Goal: Information Seeking & Learning: Find specific page/section

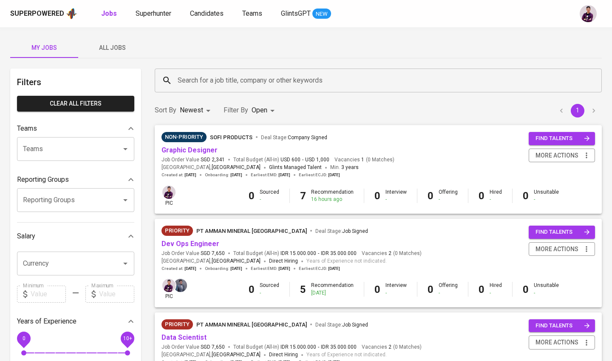
scroll to position [33, 0]
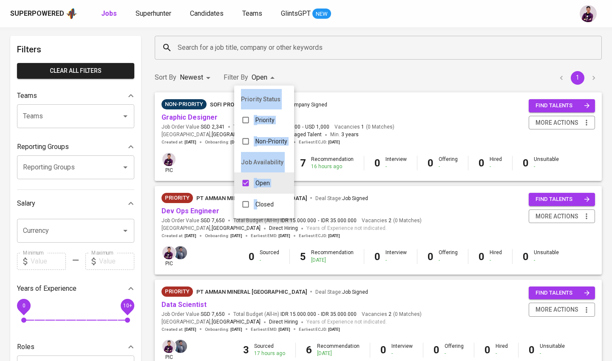
drag, startPoint x: 270, startPoint y: 197, endPoint x: 345, endPoint y: 52, distance: 163.0
click at [301, 51] on div "Priority Status Priority Non-Priority Job Availability Open Closed" at bounding box center [306, 180] width 612 height 361
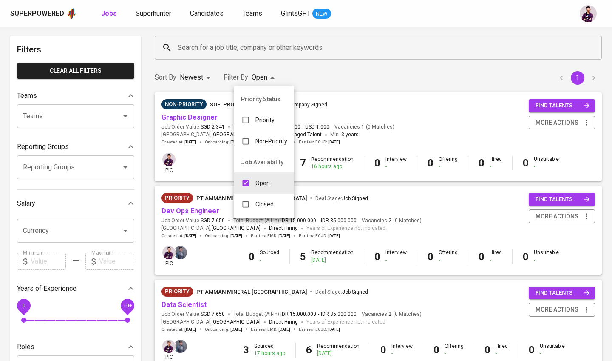
click at [274, 48] on div at bounding box center [306, 180] width 612 height 361
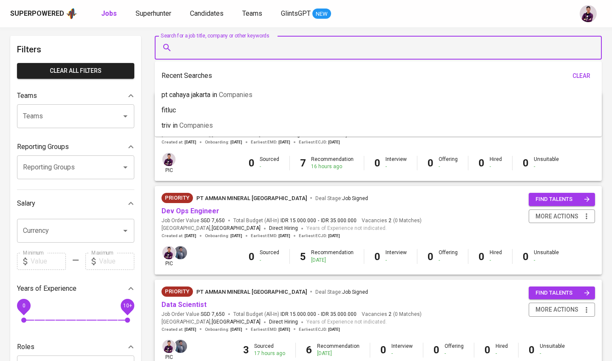
click at [274, 48] on input "Search for a job title, company or other keywords" at bounding box center [381, 48] width 410 height 16
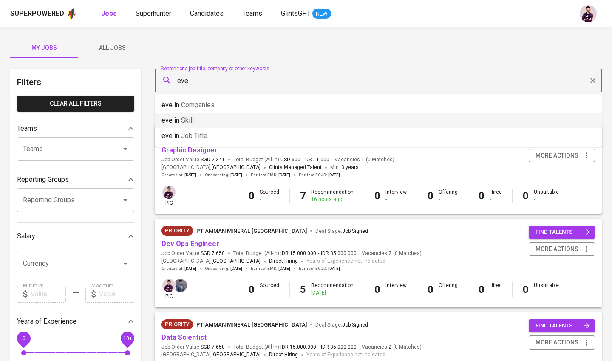
scroll to position [0, 0]
click at [126, 49] on span "All Jobs" at bounding box center [112, 48] width 58 height 11
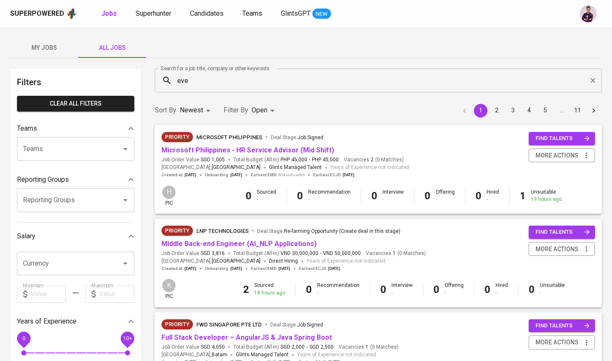
click at [199, 83] on input "eve" at bounding box center [381, 80] width 410 height 16
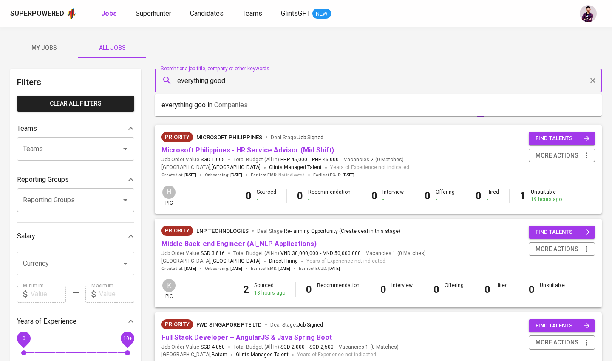
type input "everything good"
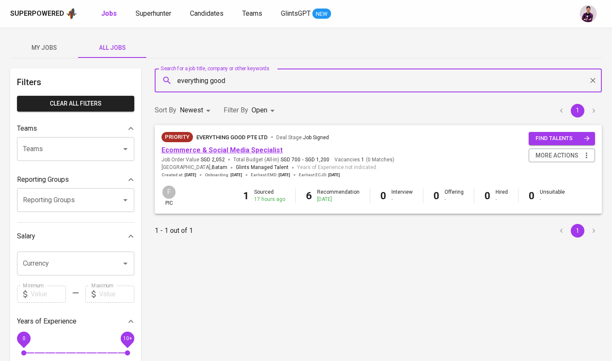
click at [201, 148] on link "Ecommerce & Social Media Specialist" at bounding box center [222, 150] width 121 height 8
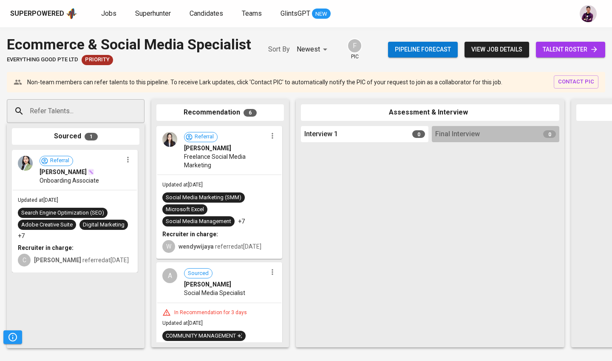
click at [301, 45] on span "talent roster" at bounding box center [571, 49] width 56 height 11
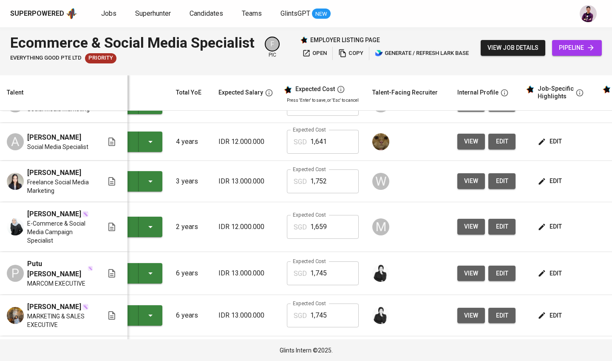
scroll to position [156, 52]
click at [301, 268] on span "edit" at bounding box center [551, 273] width 23 height 11
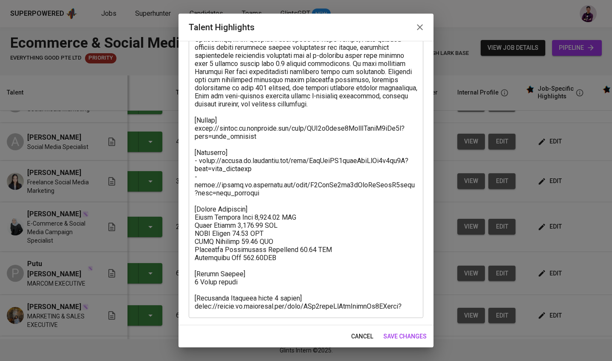
scroll to position [134, 0]
click at [301, 29] on icon "button" at bounding box center [420, 27] width 6 height 6
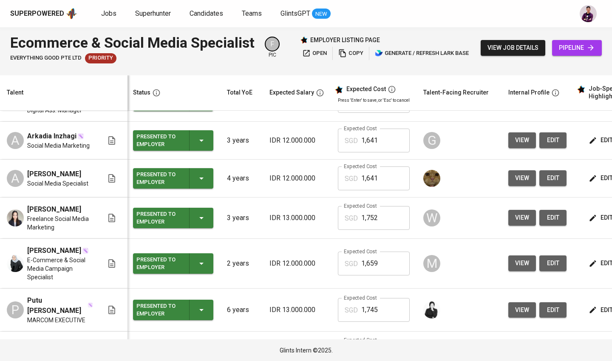
scroll to position [120, 0]
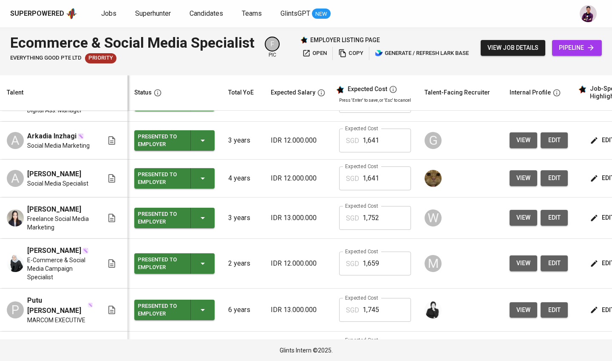
click at [301, 170] on button "view" at bounding box center [524, 178] width 28 height 16
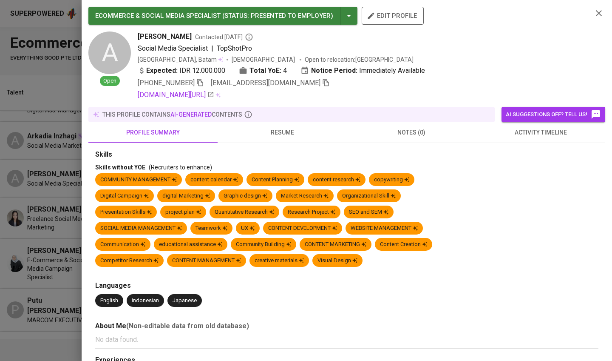
click at [288, 135] on span "resume" at bounding box center [282, 132] width 119 height 11
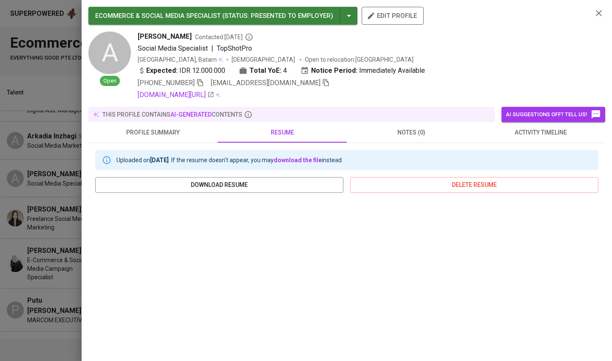
scroll to position [0, 0]
click at [301, 15] on icon "button" at bounding box center [599, 13] width 10 height 10
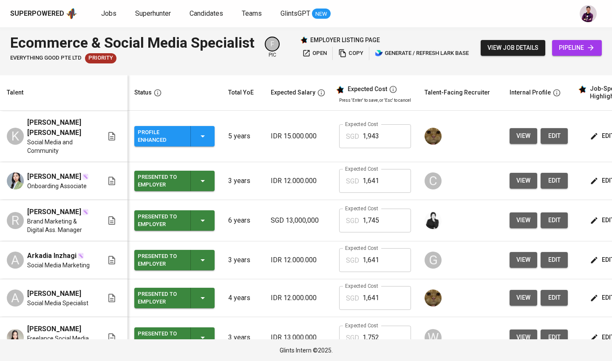
click at [301, 131] on span "view" at bounding box center [524, 136] width 14 height 11
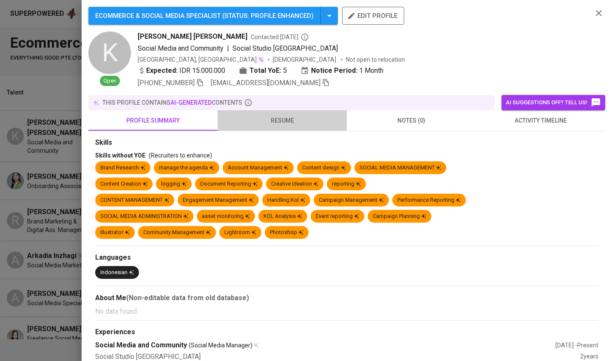
click at [289, 125] on span "resume" at bounding box center [282, 120] width 119 height 11
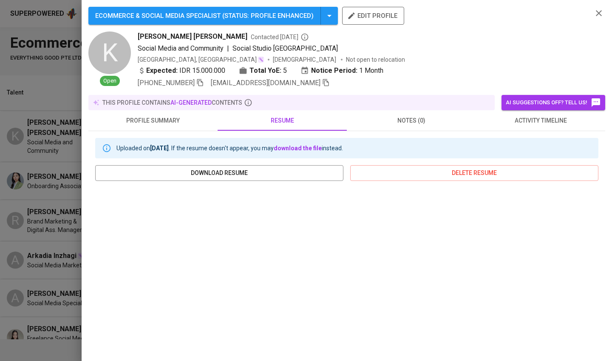
click at [63, 85] on div at bounding box center [306, 180] width 612 height 361
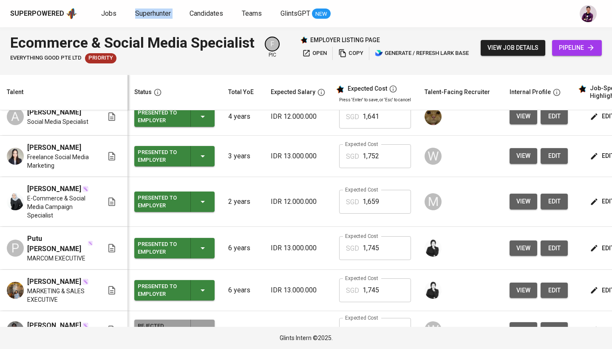
scroll to position [12, 0]
click at [301, 282] on button "view" at bounding box center [524, 330] width 28 height 16
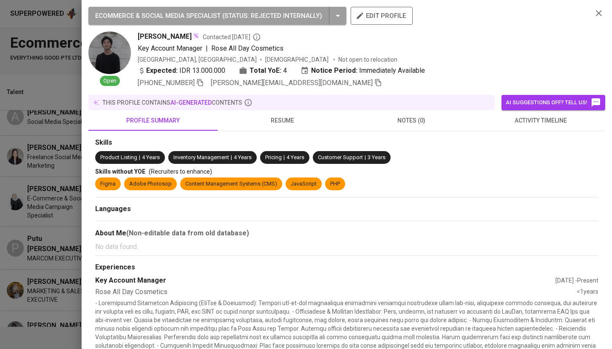
scroll to position [0, 0]
click at [276, 109] on div "this profile contains AI-generated contents" at bounding box center [291, 102] width 407 height 15
click at [301, 12] on icon "button" at bounding box center [599, 13] width 10 height 10
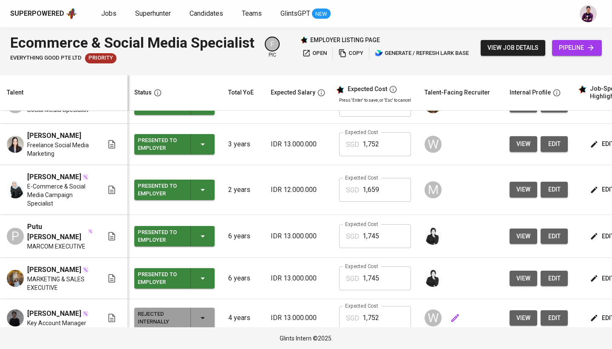
scroll to position [193, 0]
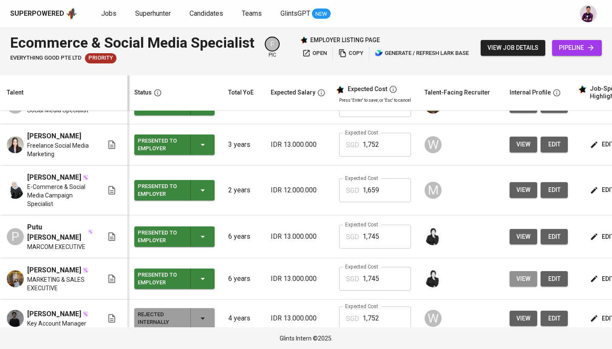
click at [301, 271] on button "view" at bounding box center [524, 279] width 28 height 16
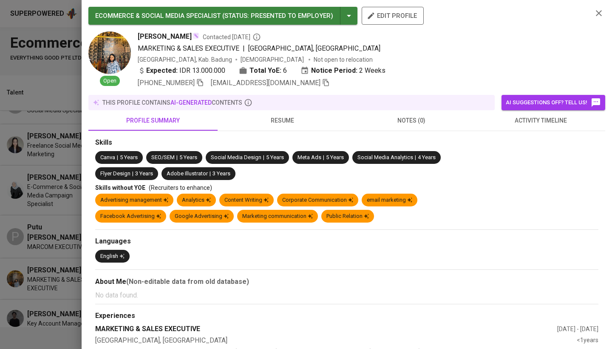
click at [276, 125] on button "resume" at bounding box center [282, 120] width 129 height 20
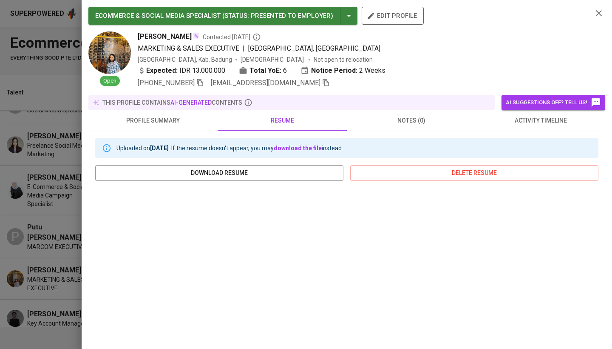
scroll to position [0, 0]
click at [301, 11] on icon "button" at bounding box center [599, 13] width 10 height 10
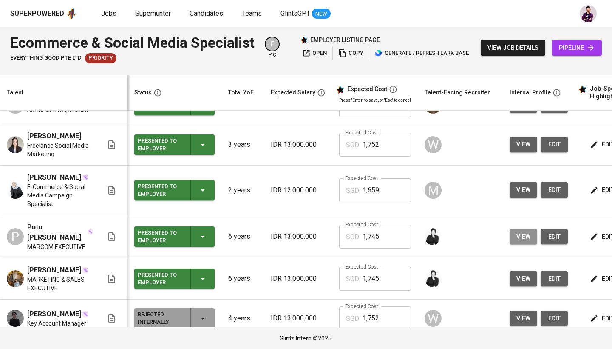
click at [301, 231] on span "view" at bounding box center [524, 236] width 14 height 11
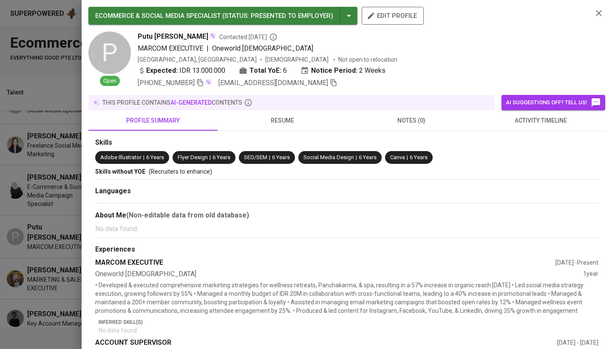
click at [277, 120] on span "resume" at bounding box center [282, 120] width 119 height 11
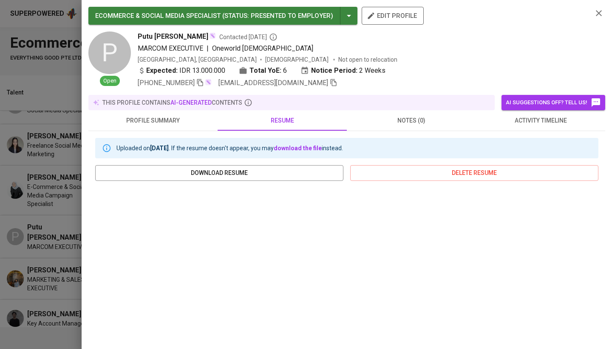
click at [301, 12] on icon "button" at bounding box center [599, 13] width 6 height 6
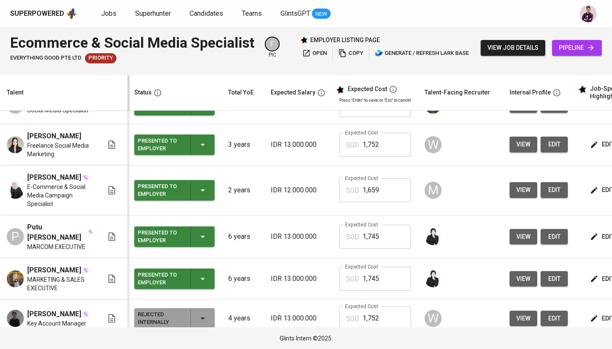
click at [301, 185] on span "view" at bounding box center [524, 190] width 14 height 11
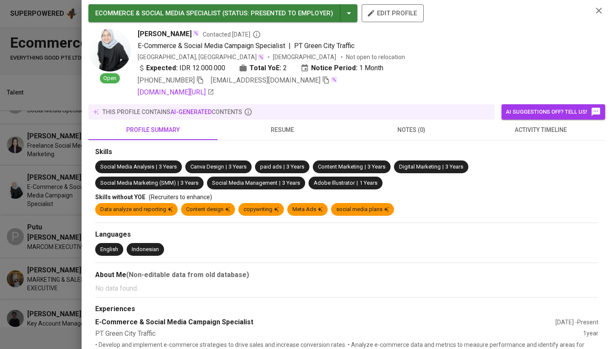
scroll to position [7, 0]
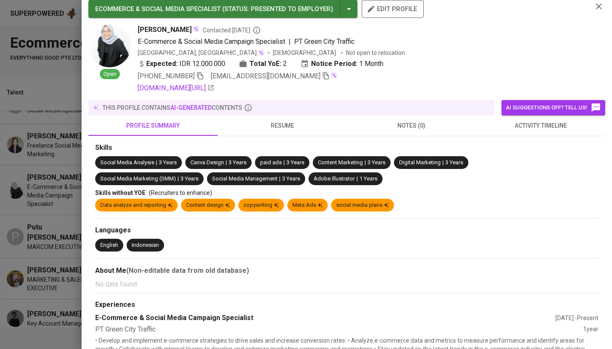
click at [301, 117] on button "resume" at bounding box center [282, 125] width 129 height 20
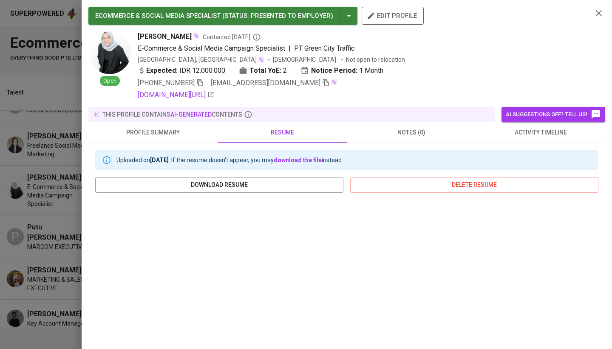
scroll to position [0, 0]
click at [301, 84] on icon "button" at bounding box center [326, 83] width 8 height 8
click at [301, 13] on icon "button" at bounding box center [599, 13] width 10 height 10
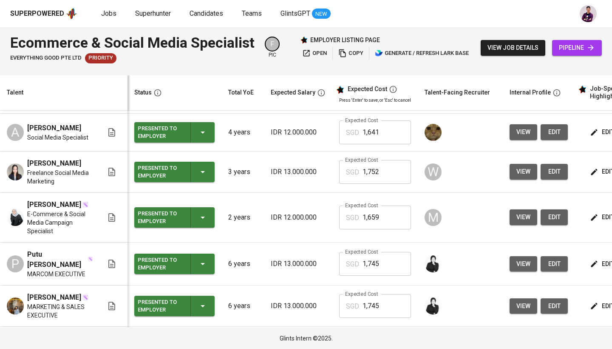
scroll to position [134, 0]
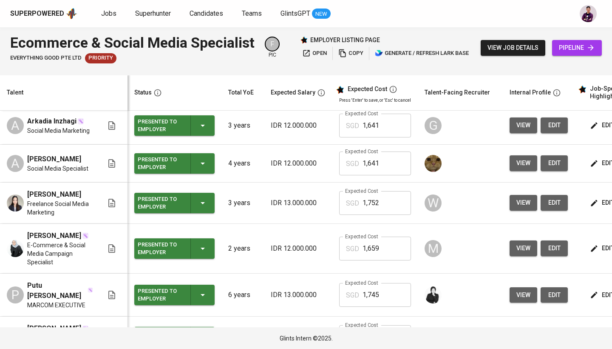
click at [301, 197] on span "view" at bounding box center [524, 202] width 14 height 11
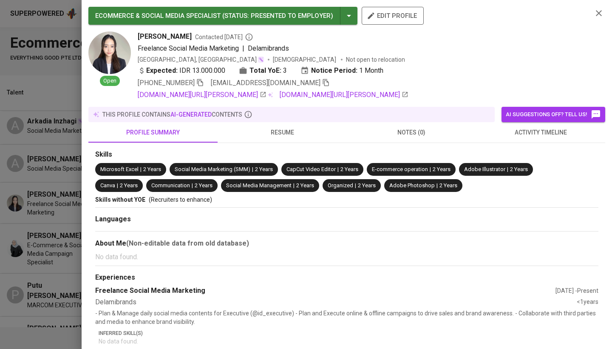
click at [295, 132] on span "resume" at bounding box center [282, 132] width 119 height 11
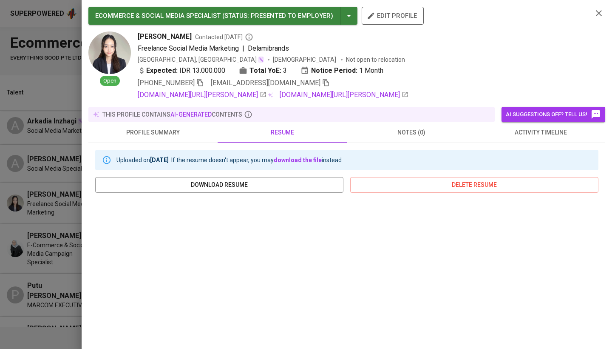
scroll to position [0, 0]
click at [301, 86] on icon "button" at bounding box center [326, 82] width 6 height 7
click at [301, 13] on div "ECOMMERCE & SOCIAL MEDIA SPECIALIST ( STATUS : Presented to Employer ) edit pro…" at bounding box center [346, 53] width 517 height 93
click at [301, 13] on icon "button" at bounding box center [599, 13] width 10 height 10
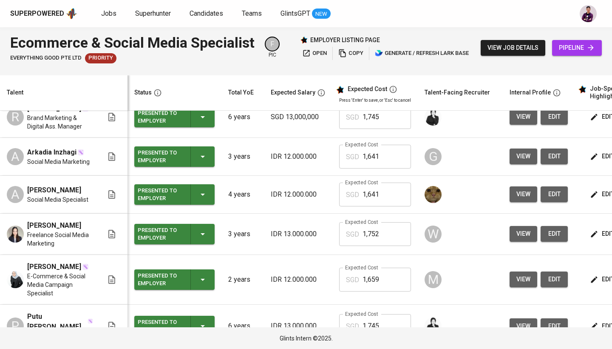
scroll to position [100, 0]
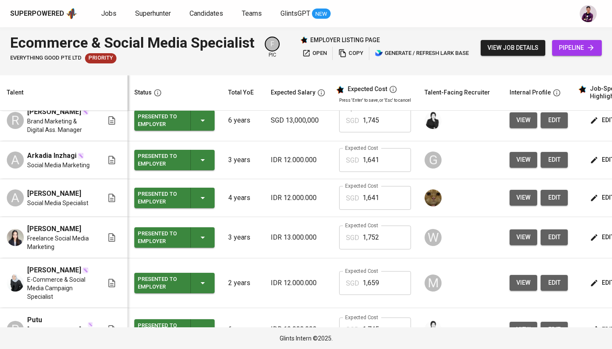
click at [301, 192] on span "view" at bounding box center [524, 197] width 14 height 11
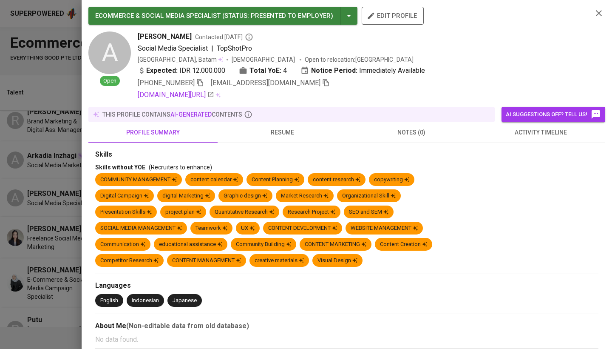
click at [288, 132] on span "resume" at bounding box center [282, 132] width 119 height 11
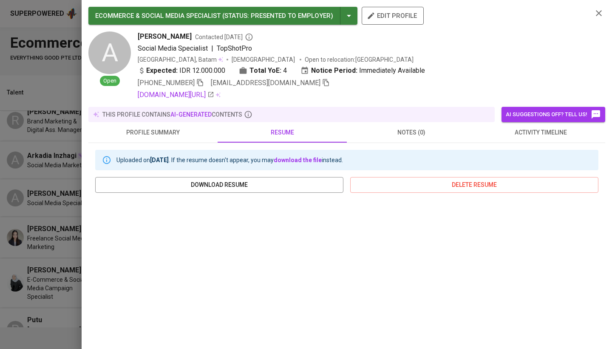
scroll to position [0, 0]
click at [301, 15] on icon "button" at bounding box center [599, 13] width 10 height 10
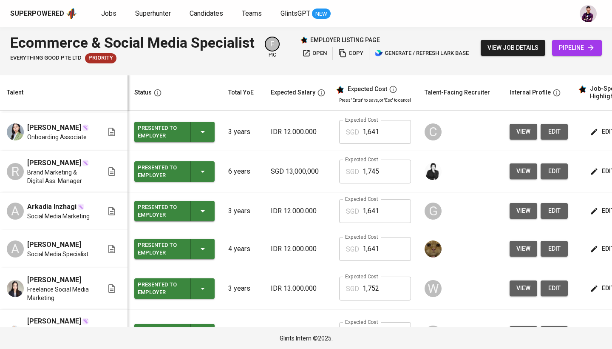
scroll to position [38, 0]
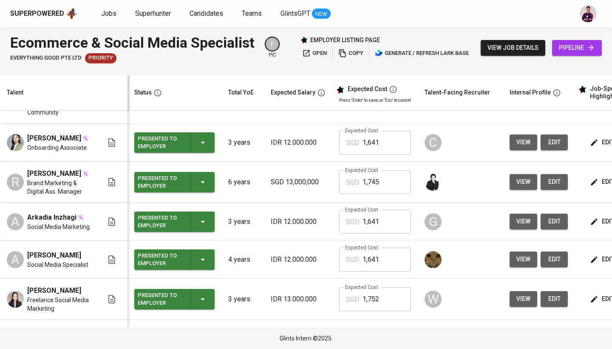
click at [301, 214] on button "view" at bounding box center [524, 222] width 28 height 16
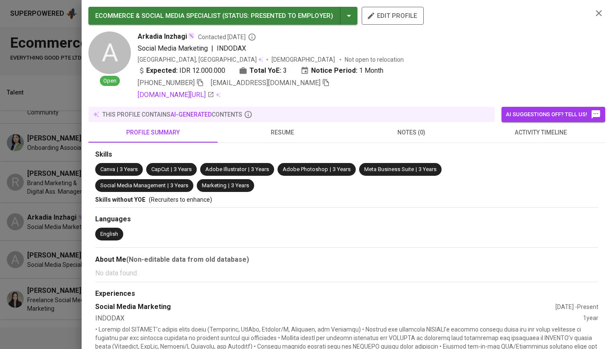
click at [298, 131] on span "resume" at bounding box center [282, 132] width 119 height 11
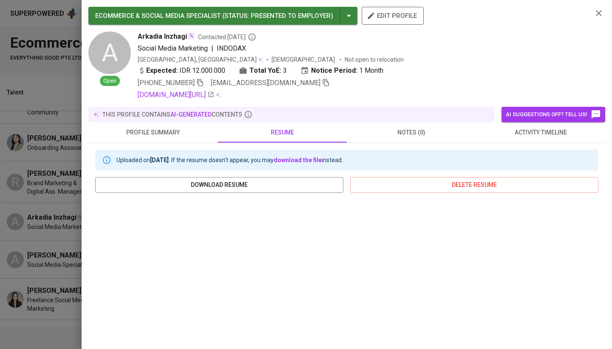
scroll to position [0, 0]
click at [301, 84] on icon "button" at bounding box center [326, 82] width 6 height 7
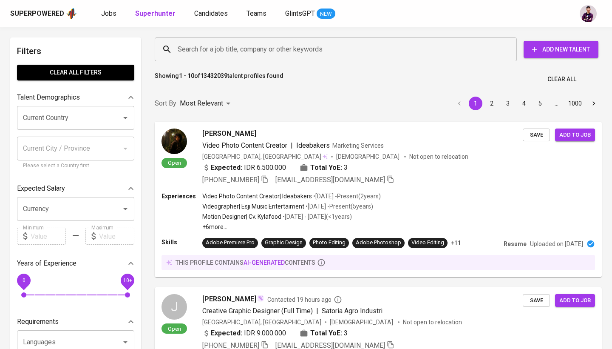
click at [196, 48] on input "Search for a job title, company or other keywords" at bounding box center [338, 49] width 325 height 16
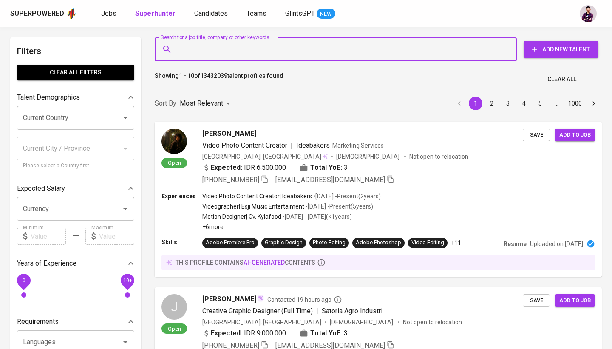
paste input "brigithajannah@gmail.com"
type input "brigithajannah@gmail.com"
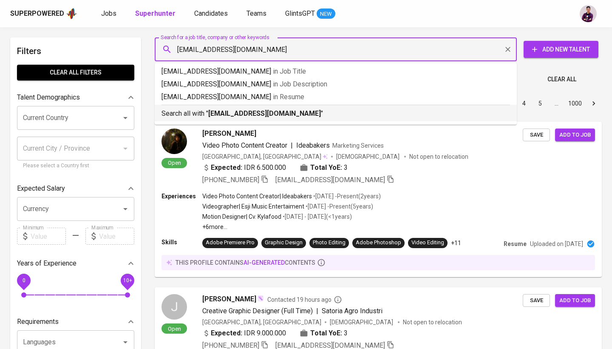
click at [214, 105] on div "Search all with " brigithajannah@gmail.com "" at bounding box center [336, 112] width 349 height 14
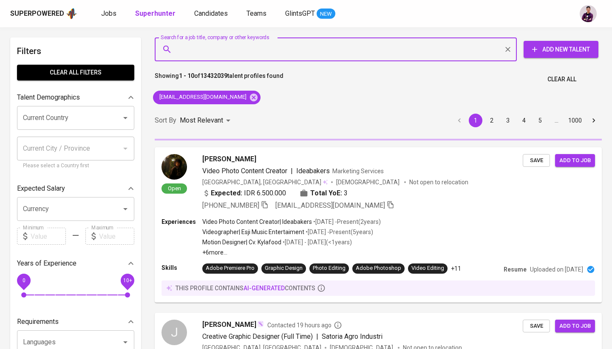
click at [240, 111] on div "Sort By Most Relevant MOST_RELEVANT 1 2 3 4 5 … 1000" at bounding box center [379, 121] width 458 height 26
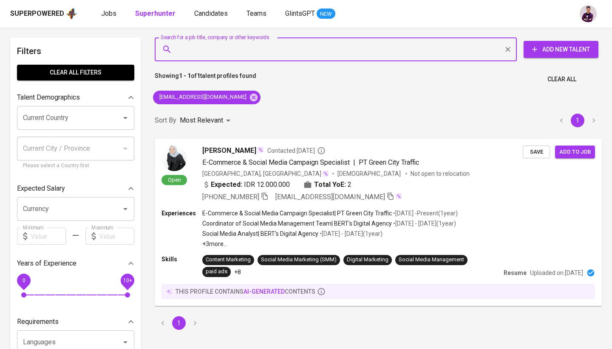
click at [328, 47] on input "Search for a job title, company or other keywords" at bounding box center [338, 49] width 325 height 16
click at [250, 98] on icon at bounding box center [254, 97] width 8 height 8
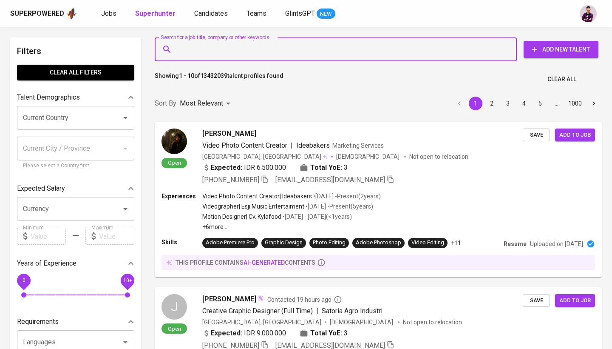
drag, startPoint x: 235, startPoint y: 41, endPoint x: 236, endPoint y: 22, distance: 19.2
click at [235, 41] on input "Search for a job title, company or other keywords" at bounding box center [338, 49] width 325 height 16
paste input "richellefeby@gmail.com"
type input "richellefeby@gmail.com"
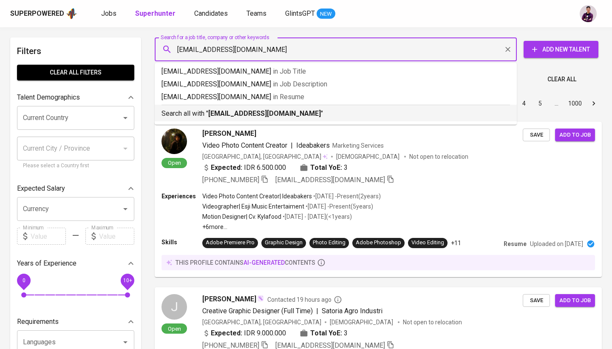
click at [290, 117] on p "Search all with " richellefeby@gmail.com "" at bounding box center [336, 113] width 349 height 10
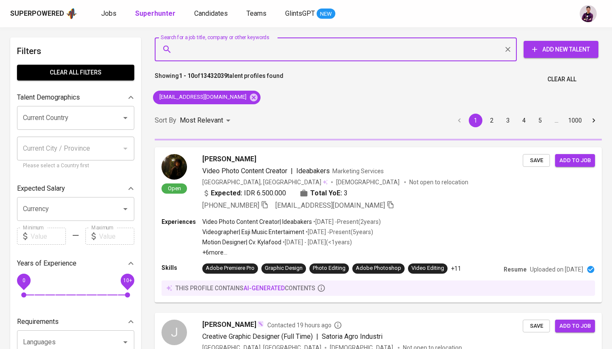
drag, startPoint x: 378, startPoint y: 114, endPoint x: 563, endPoint y: 58, distance: 193.4
click at [378, 114] on div "Sort By Most Relevant MOST_RELEVANT 1 2 3 4 5 … 1000" at bounding box center [379, 121] width 458 height 26
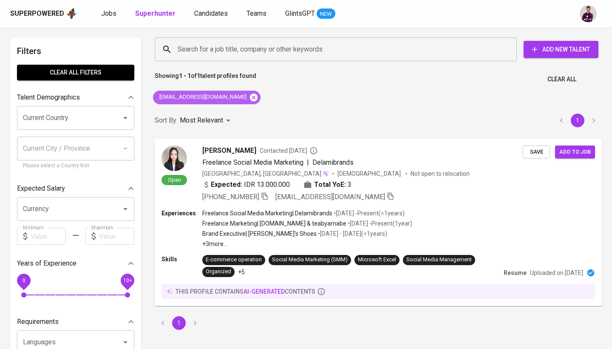
click at [249, 98] on icon at bounding box center [253, 97] width 9 height 9
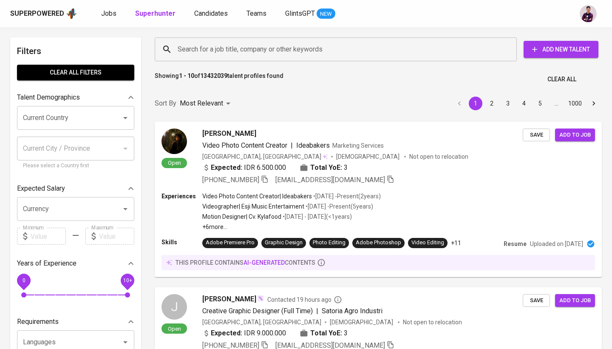
click at [241, 46] on input "Search for a job title, company or other keywords" at bounding box center [338, 49] width 325 height 16
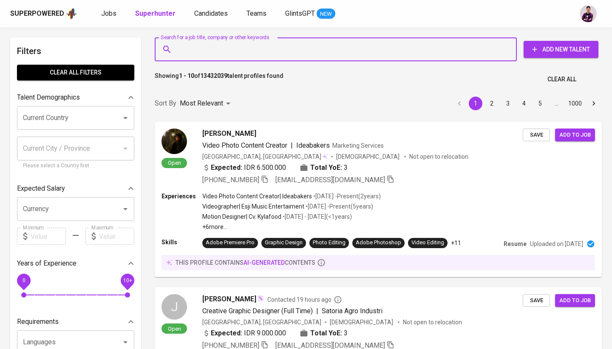
paste input "[EMAIL_ADDRESS][DOMAIN_NAME]"
type input "[EMAIL_ADDRESS][DOMAIN_NAME]"
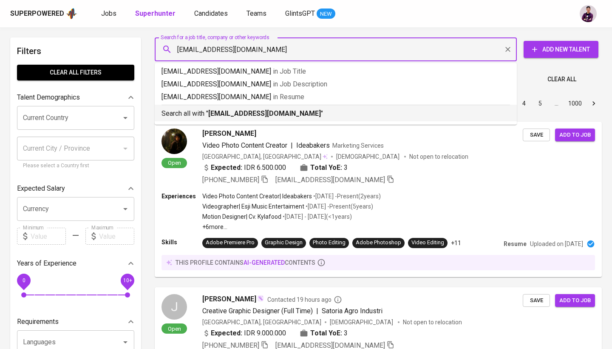
click at [265, 108] on div "Search all with " arkadia.inzhagi@gmail.com "" at bounding box center [336, 112] width 349 height 14
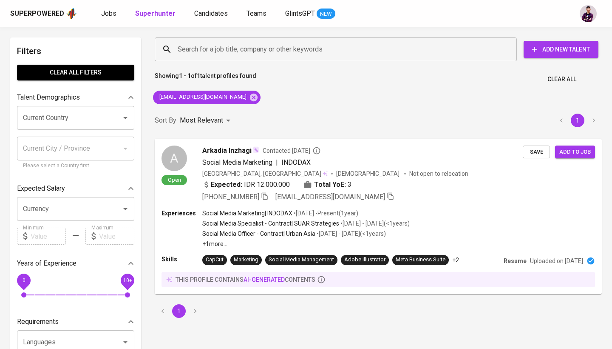
click at [240, 26] on div "Superpowered Jobs Superhunter Candidates Teams GlintsGPT NEW" at bounding box center [306, 13] width 612 height 27
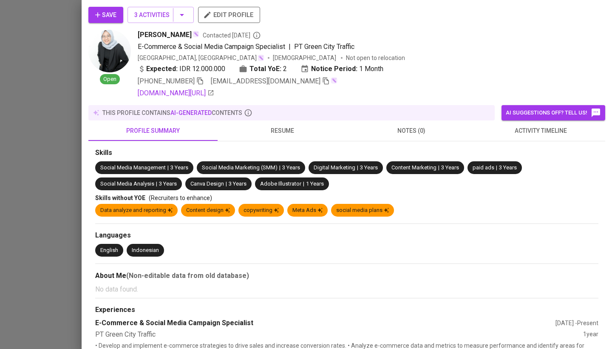
click at [268, 131] on span "resume" at bounding box center [282, 130] width 119 height 11
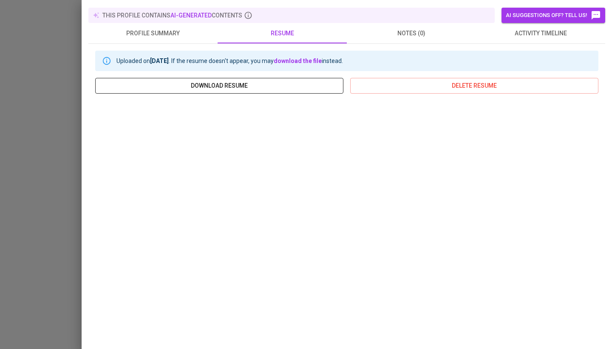
scroll to position [97, 0]
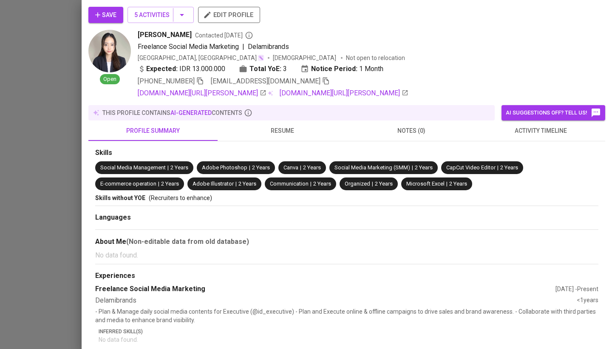
click at [290, 131] on span "resume" at bounding box center [282, 130] width 119 height 11
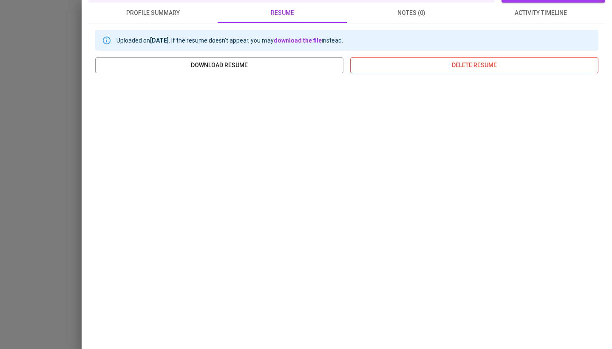
scroll to position [117, 0]
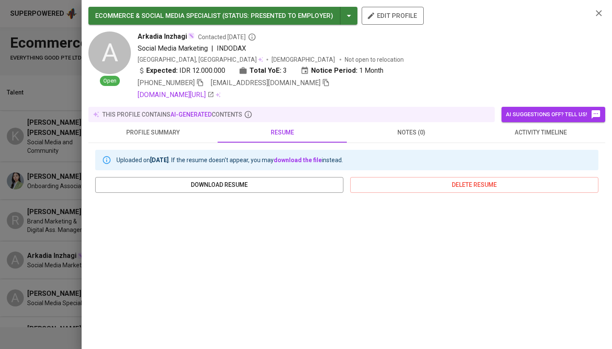
scroll to position [38, 0]
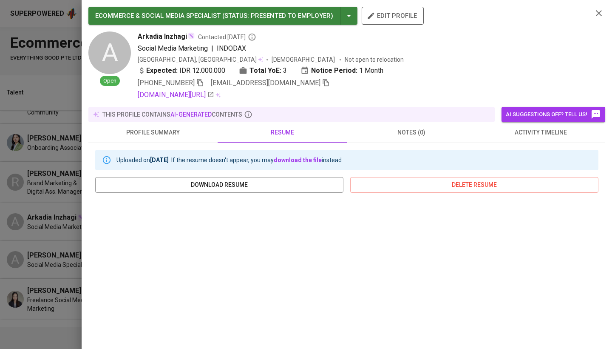
click at [598, 8] on icon "button" at bounding box center [599, 13] width 10 height 10
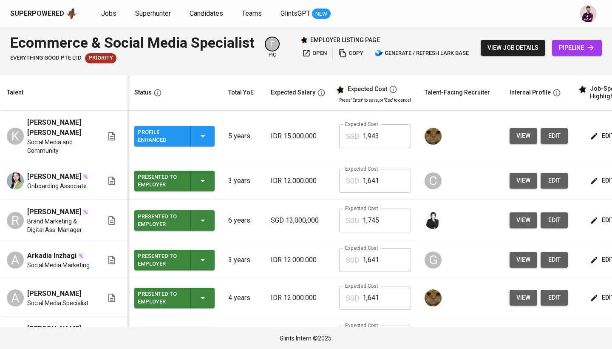
scroll to position [0, 0]
click at [520, 215] on span "view" at bounding box center [524, 220] width 14 height 11
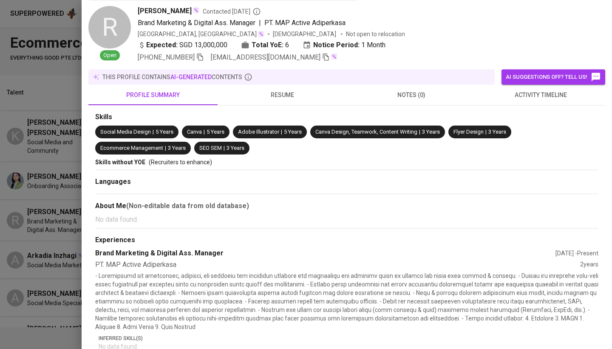
scroll to position [37, 0]
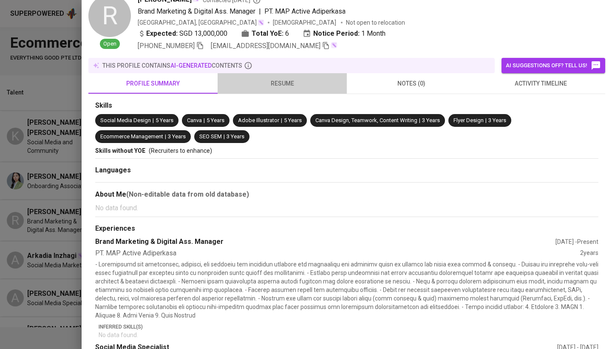
click at [277, 74] on button "resume" at bounding box center [282, 83] width 129 height 20
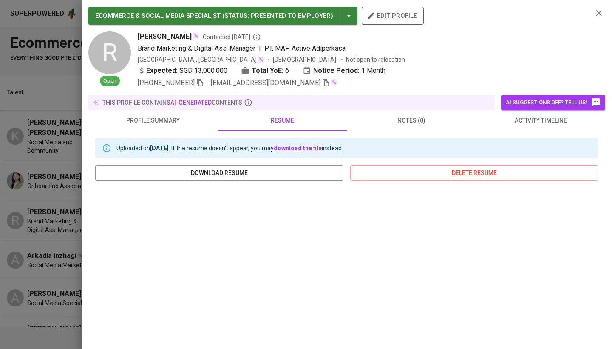
scroll to position [0, 0]
click at [604, 11] on icon "button" at bounding box center [599, 13] width 10 height 10
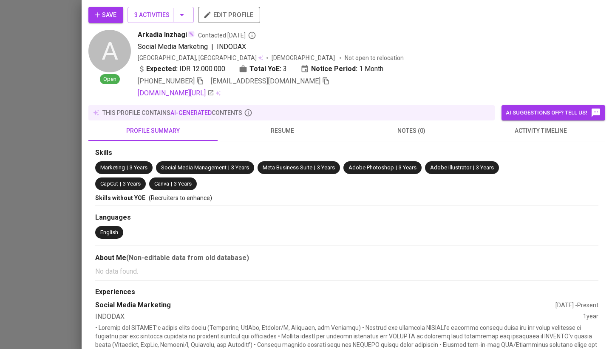
click at [283, 124] on button "resume" at bounding box center [282, 130] width 129 height 20
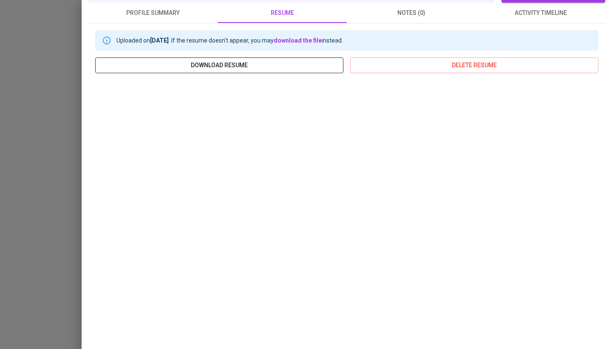
scroll to position [117, 0]
